Goal: Use online tool/utility

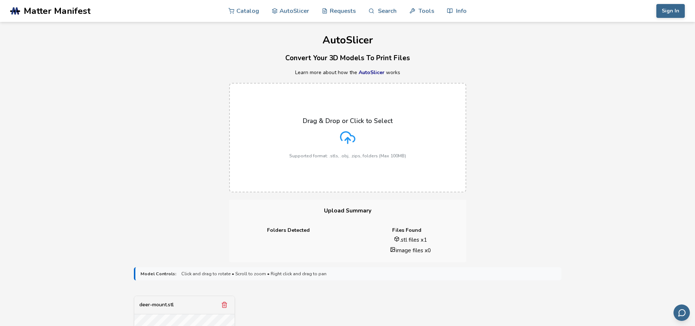
click at [579, 119] on div "Drag & Drop or Click to Select Supported format: .stls, .obj, .zips, folders (M…" at bounding box center [347, 138] width 695 height 124
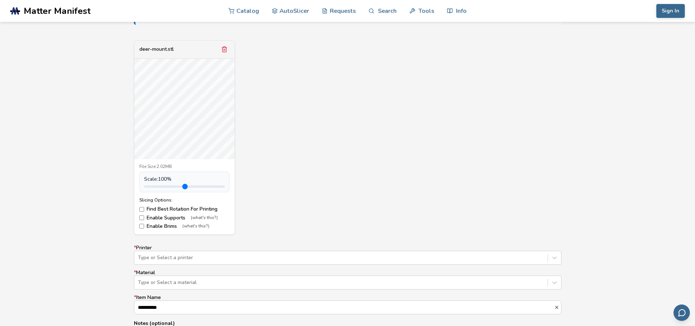
scroll to position [328, 0]
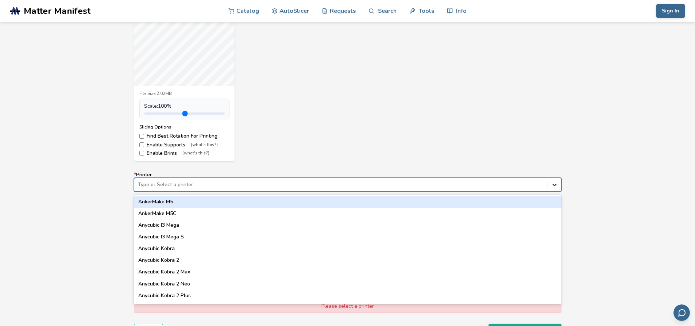
click at [554, 185] on icon at bounding box center [554, 184] width 4 height 3
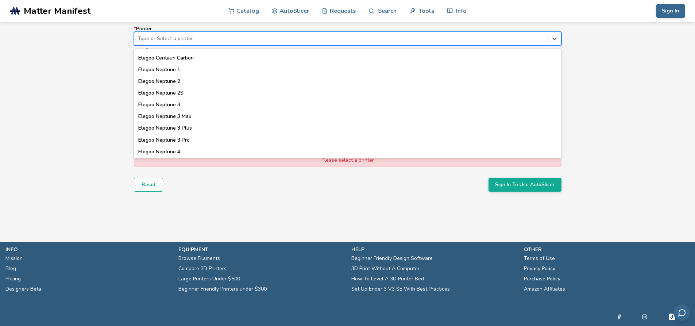
scroll to position [292, 0]
click at [201, 38] on div at bounding box center [341, 38] width 406 height 7
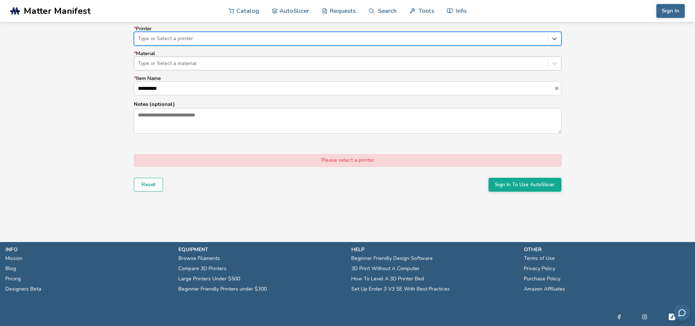
scroll to position [401, 0]
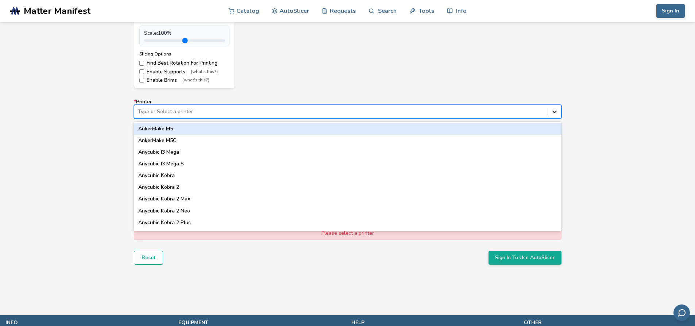
click at [556, 113] on icon at bounding box center [554, 111] width 7 height 7
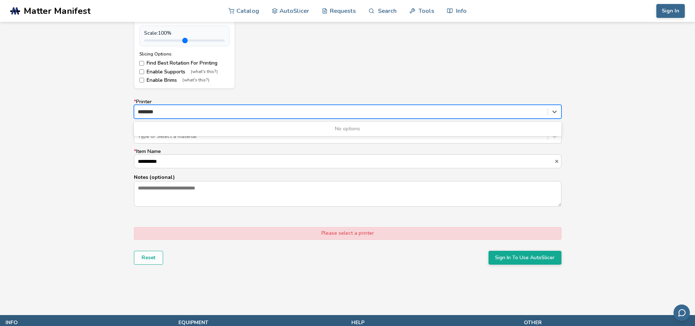
type input "*********"
click at [556, 112] on icon at bounding box center [554, 111] width 7 height 7
click at [551, 112] on icon at bounding box center [554, 111] width 7 height 7
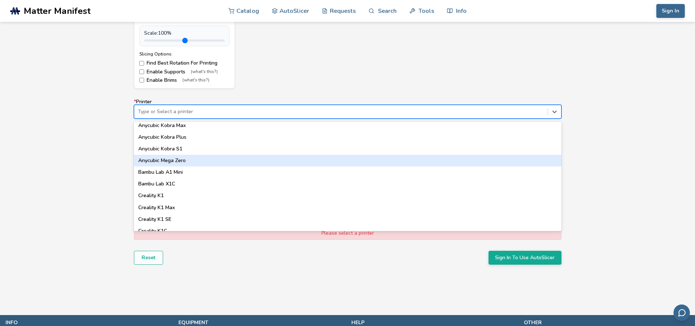
scroll to position [0, 0]
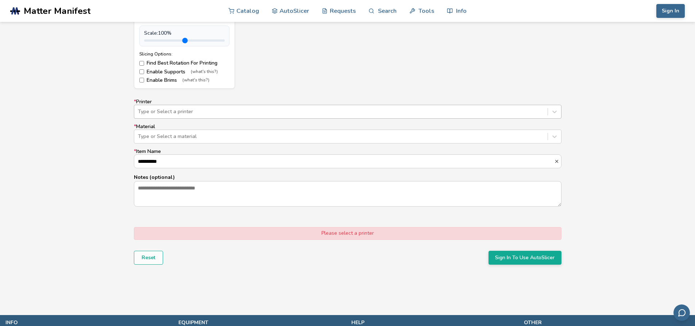
click at [399, 118] on div "Type or Select a printer" at bounding box center [348, 112] width 428 height 14
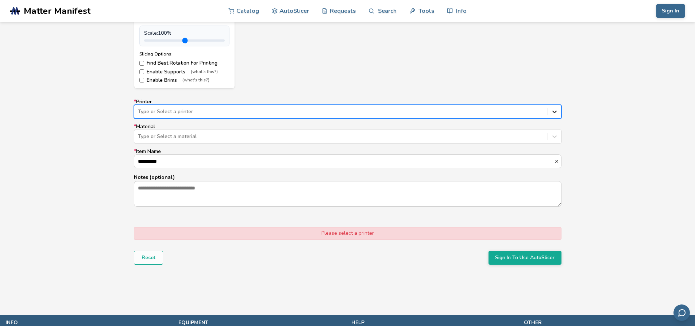
click at [561, 111] on div at bounding box center [554, 111] width 13 height 13
